Goal: Check status: Check status

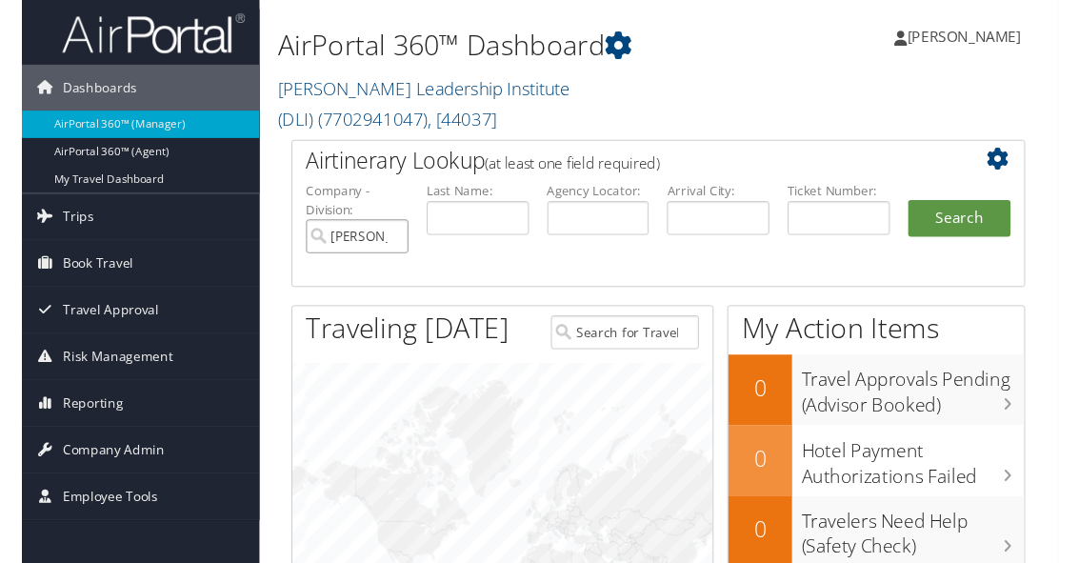
click at [386, 228] on input "Douglass Leadership Institute (DLI)" at bounding box center [349, 245] width 107 height 35
click at [618, 209] on input "text" at bounding box center [600, 226] width 107 height 35
type input "Gwaakj"
click at [973, 208] on button "Search" at bounding box center [976, 227] width 107 height 38
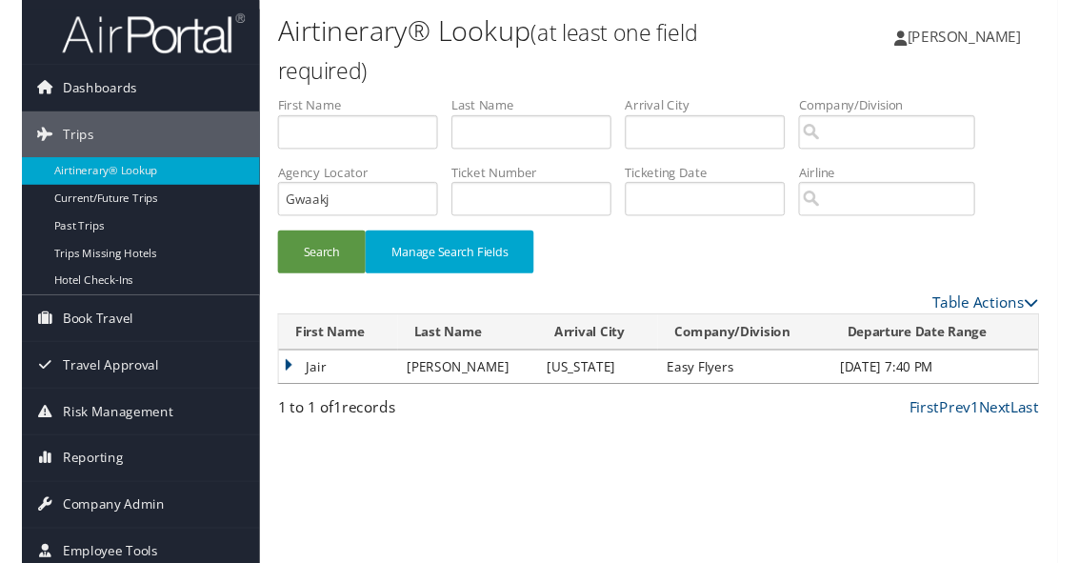
click at [308, 386] on td "Jair" at bounding box center [329, 382] width 124 height 34
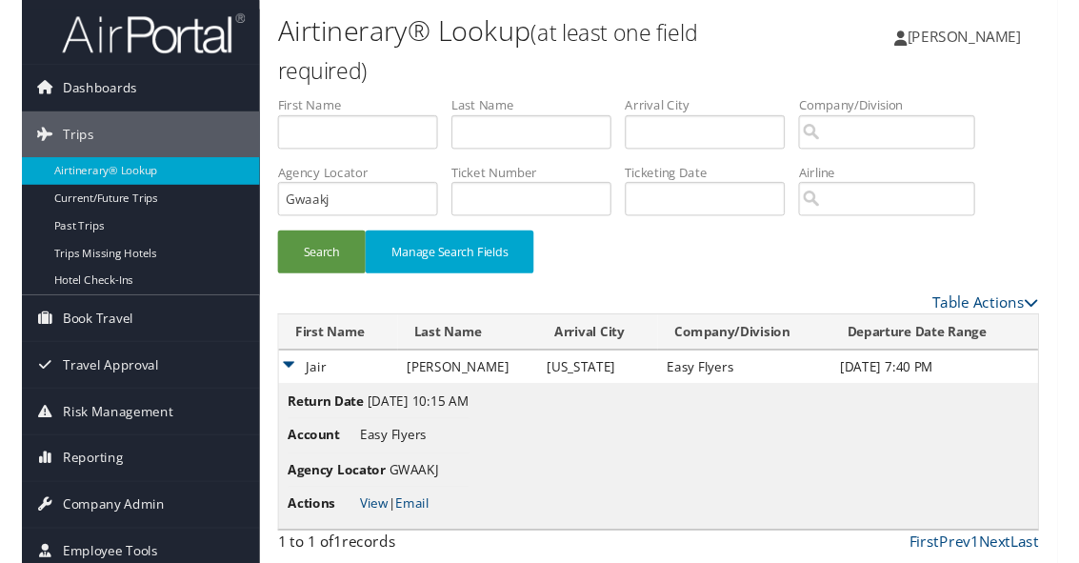
click at [370, 525] on link "View" at bounding box center [367, 524] width 30 height 18
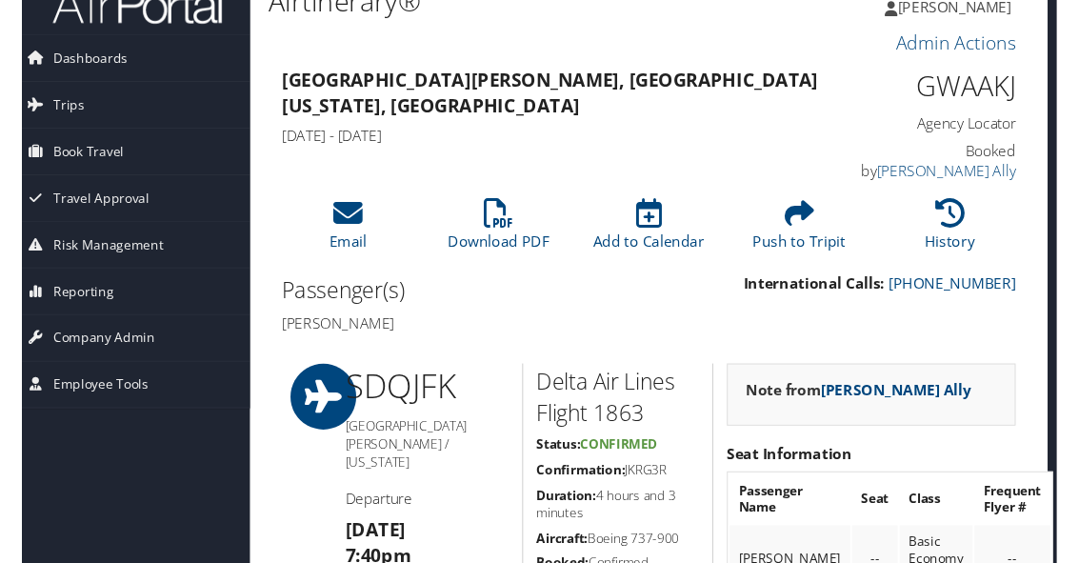
scroll to position [0, 10]
